Goal: Find specific page/section: Find specific page/section

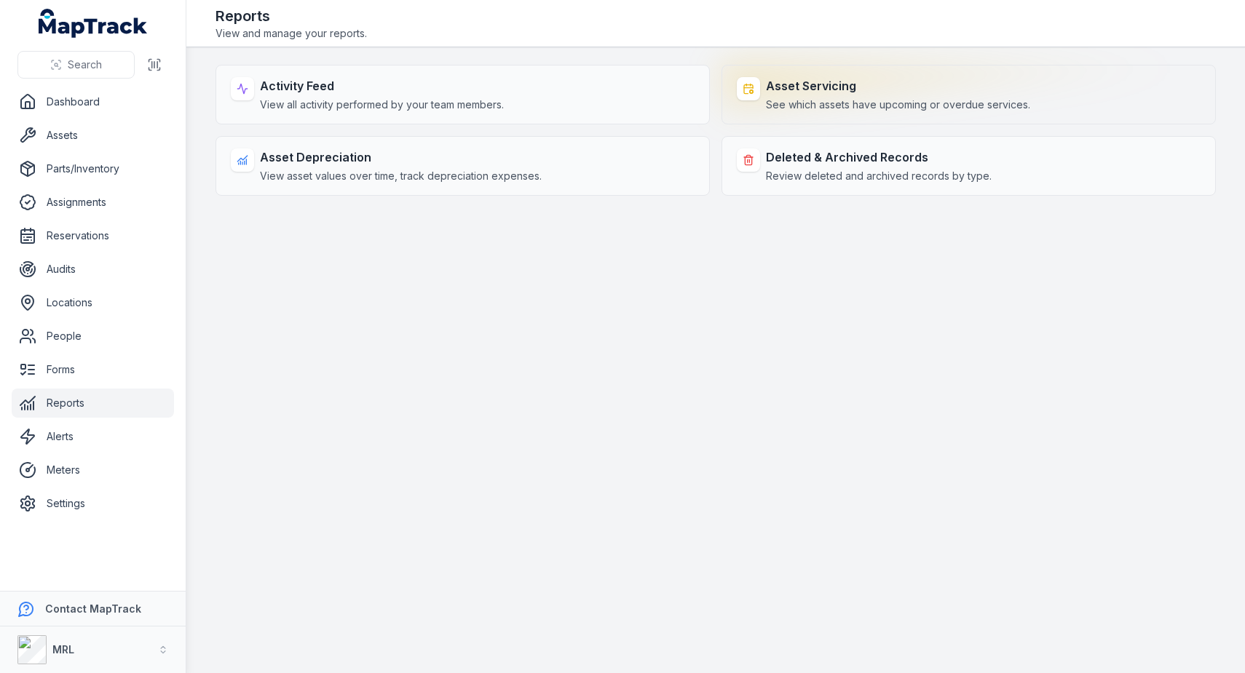
click at [898, 103] on span "See which assets have upcoming or overdue services." at bounding box center [898, 105] width 264 height 15
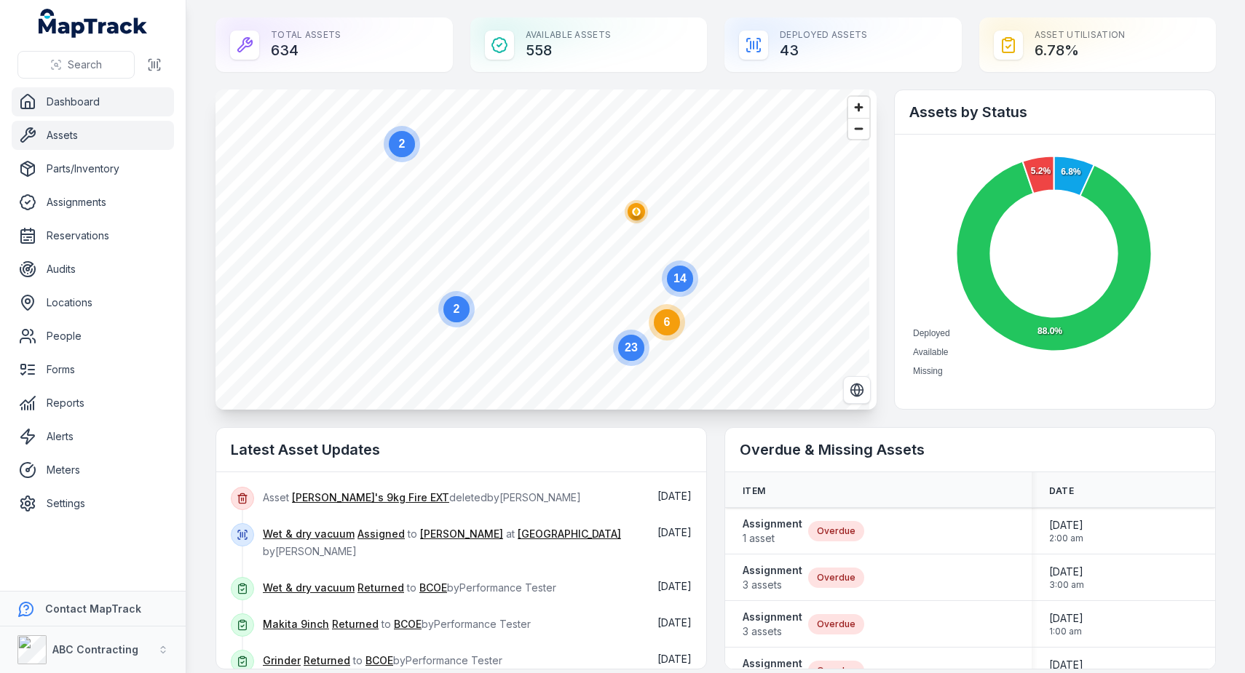
click at [86, 138] on link "Assets" at bounding box center [93, 135] width 162 height 29
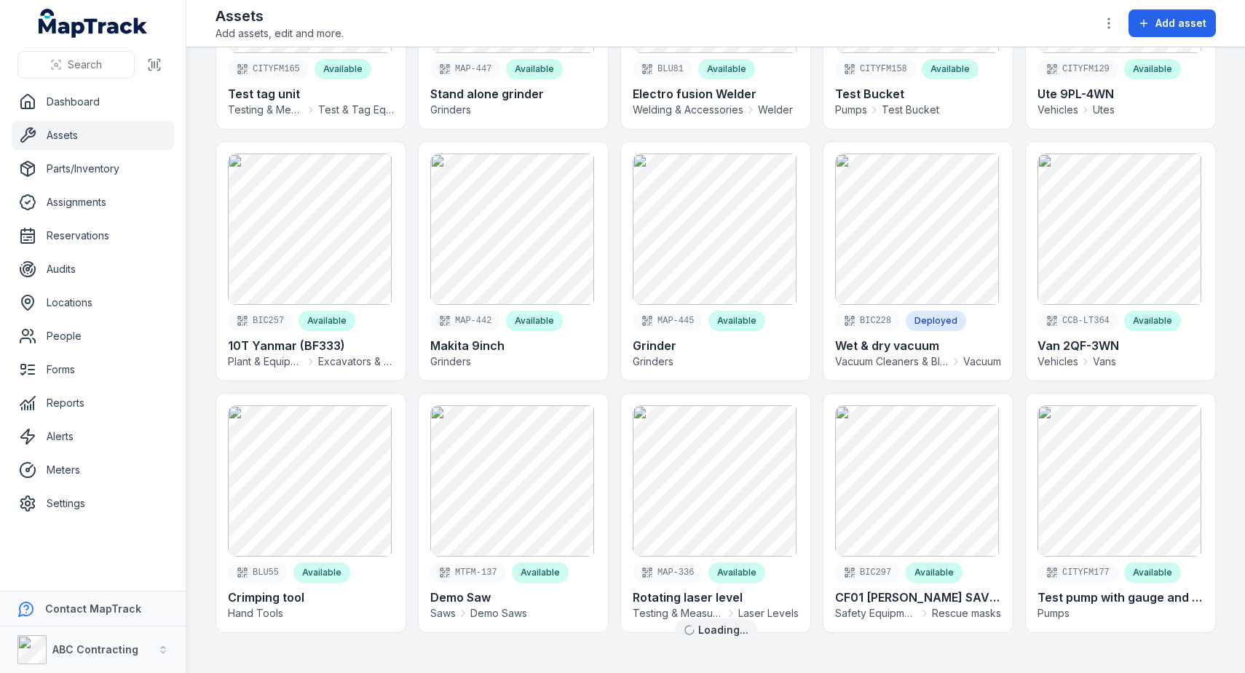
scroll to position [1973, 0]
